Goal: Information Seeking & Learning: Learn about a topic

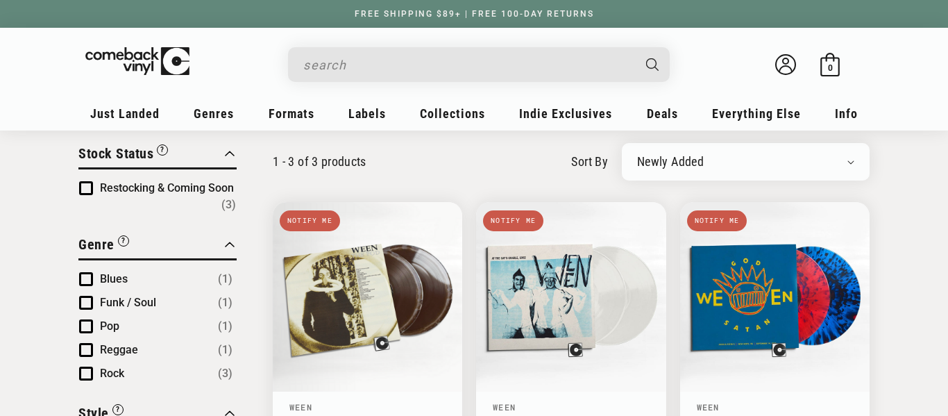
scroll to position [100, 0]
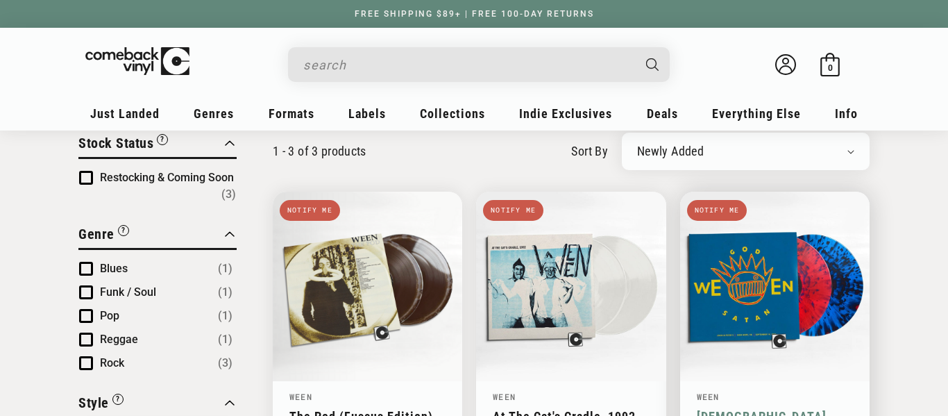
click at [708, 409] on link "[DEMOGRAPHIC_DATA] Ween [DEMOGRAPHIC_DATA]: Live" at bounding box center [775, 416] width 156 height 15
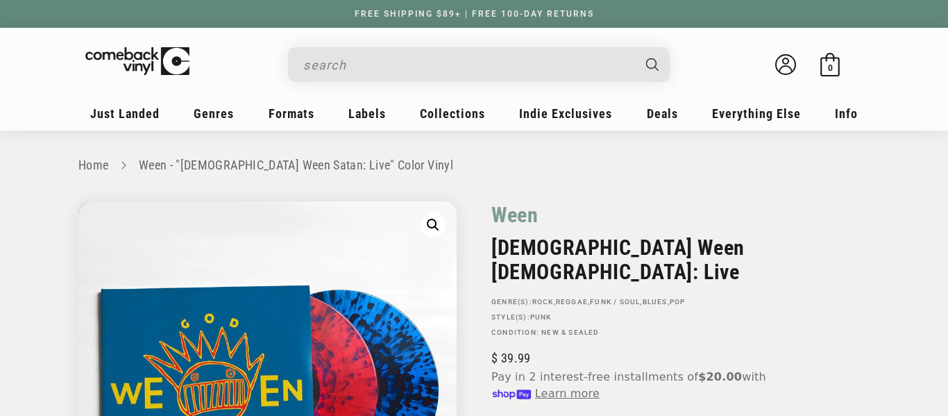
click at [470, 70] on input "When autocomplete results are available use up and down arrows to review and en…" at bounding box center [467, 65] width 329 height 28
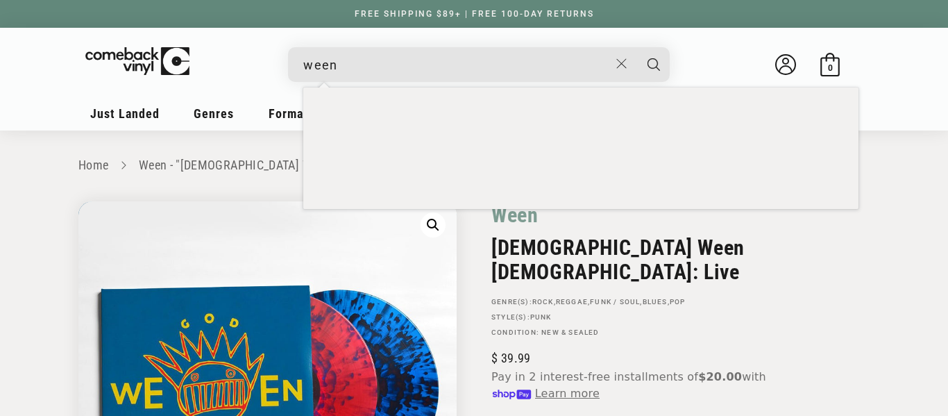
type input "ween"
click at [636, 47] on button "Search" at bounding box center [653, 64] width 35 height 35
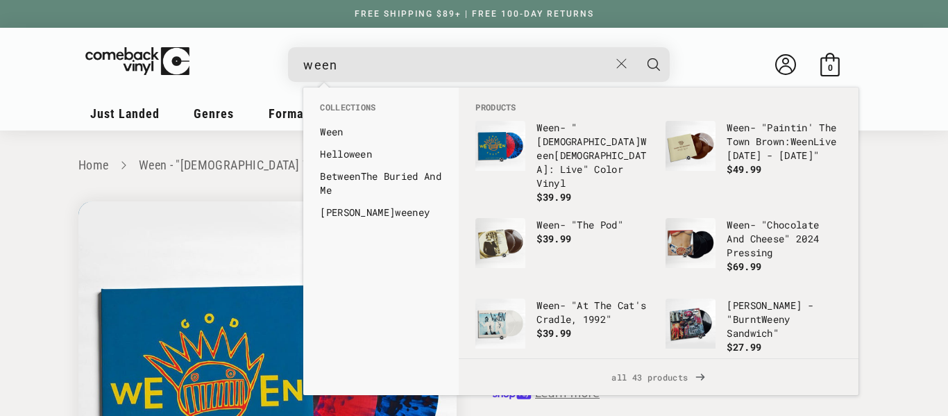
click at [636, 47] on button "Search" at bounding box center [653, 64] width 35 height 35
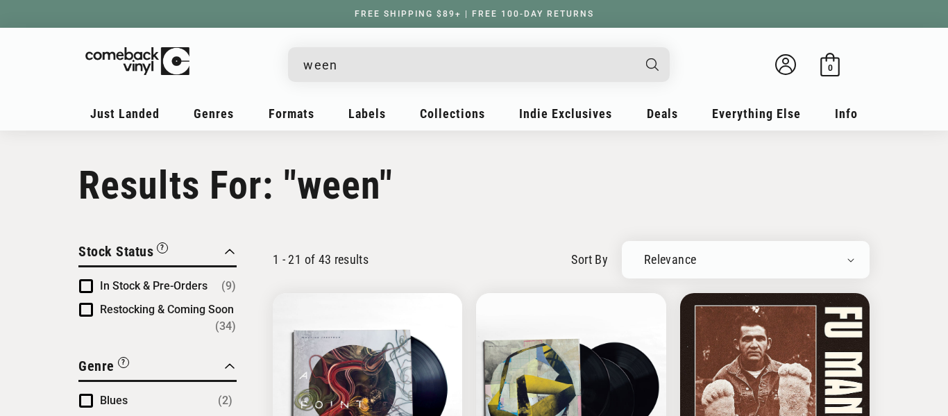
click at [432, 47] on div "ween" at bounding box center [486, 63] width 368 height 33
click at [436, 60] on input "ween" at bounding box center [467, 65] width 329 height 28
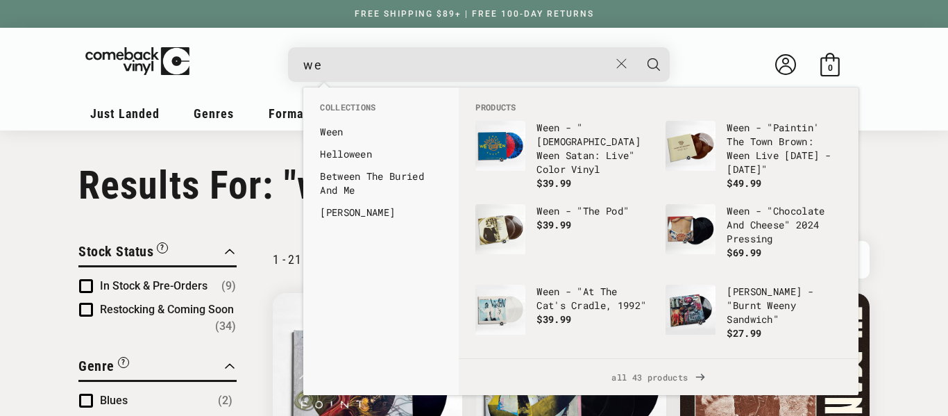
type input "w"
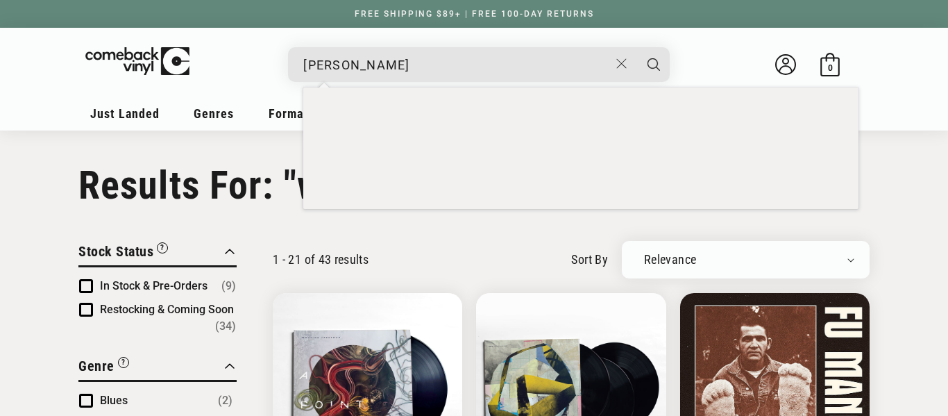
type input "[PERSON_NAME]"
click at [636, 47] on button "Search" at bounding box center [653, 64] width 35 height 35
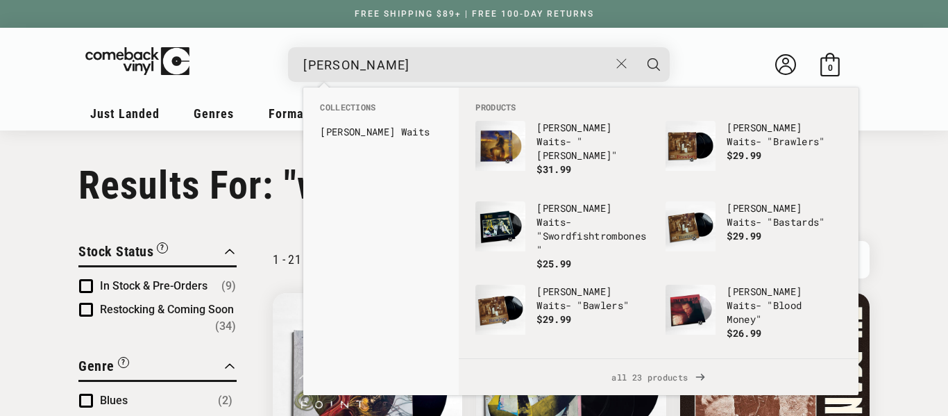
click at [636, 47] on button "Search" at bounding box center [653, 64] width 35 height 35
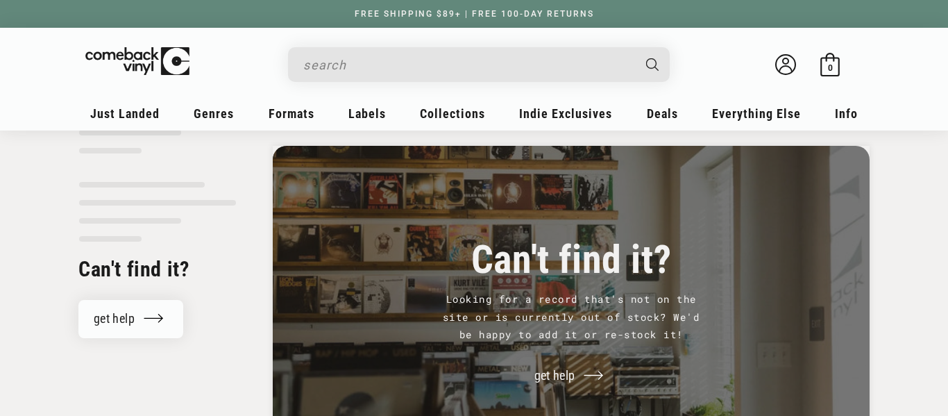
type input "tom waits"
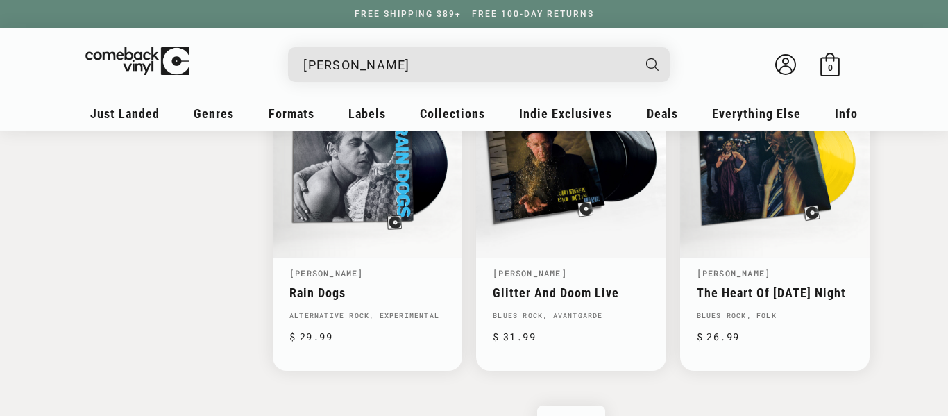
scroll to position [2234, 0]
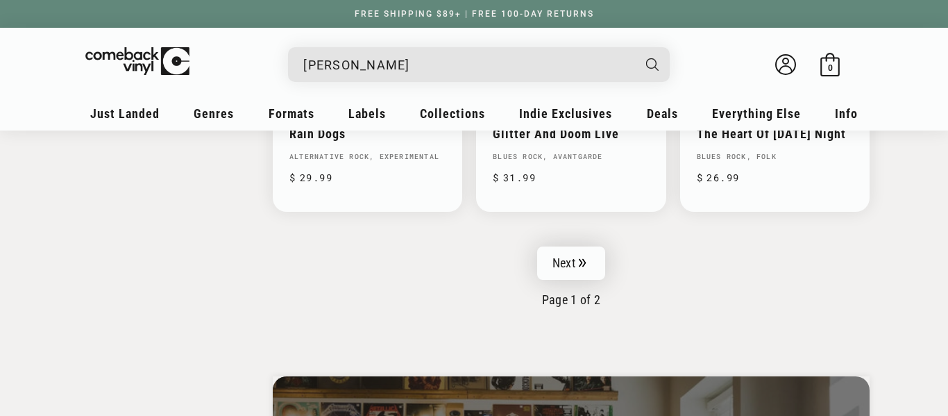
click at [566, 273] on link "Next" at bounding box center [571, 262] width 68 height 33
